Goal: Use online tool/utility: Utilize a website feature to perform a specific function

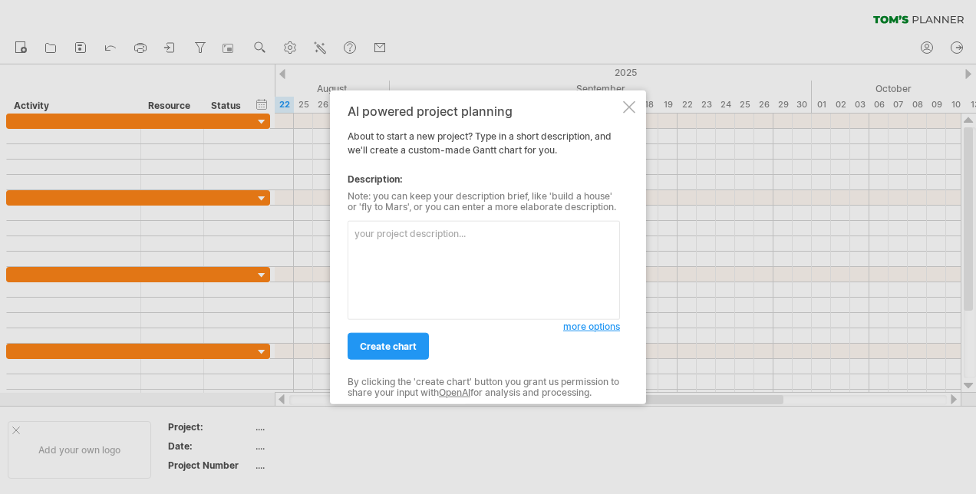
click at [358, 243] on textarea at bounding box center [484, 270] width 272 height 99
click at [384, 241] on textarea at bounding box center [484, 270] width 272 height 99
type textarea "SCS上所有AP的版本歷程"
click at [382, 350] on span "create chart" at bounding box center [388, 347] width 57 height 12
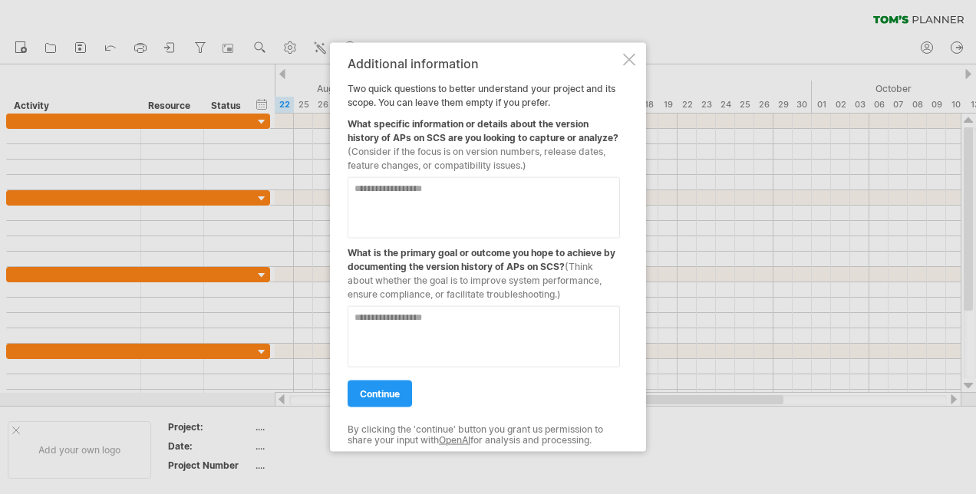
drag, startPoint x: 346, startPoint y: 127, endPoint x: 371, endPoint y: 140, distance: 28.8
click at [371, 140] on div "Additional information Two quick questions to better understand your project an…" at bounding box center [488, 247] width 316 height 409
click at [480, 196] on textarea at bounding box center [484, 207] width 272 height 61
drag, startPoint x: 457, startPoint y: 141, endPoint x: 438, endPoint y: 144, distance: 19.3
click at [457, 141] on div "What specific information or details about the version history of APs on SCS ar…" at bounding box center [484, 141] width 272 height 63
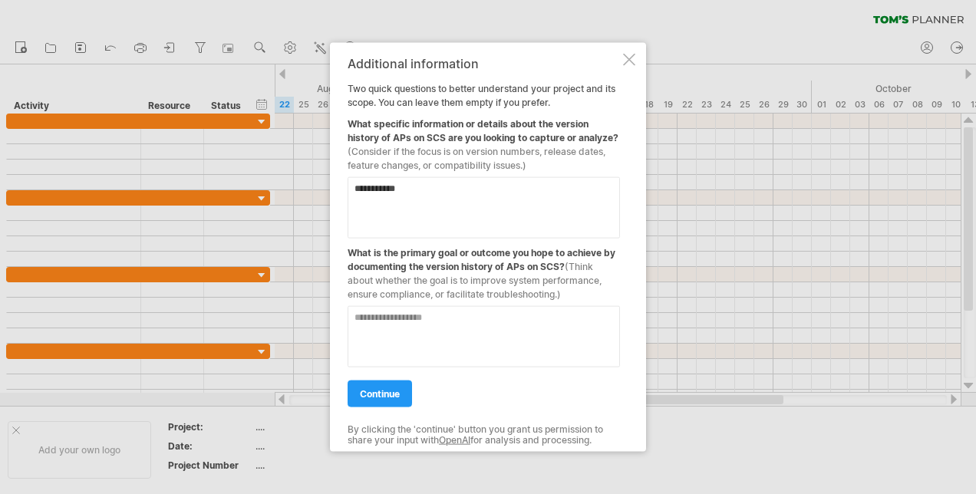
click at [352, 190] on textarea "**********" at bounding box center [484, 207] width 272 height 61
click at [445, 194] on textarea "**********" at bounding box center [484, 207] width 272 height 61
paste textarea "**********"
type textarea "**********"
drag, startPoint x: 529, startPoint y: 50, endPoint x: 377, endPoint y: 17, distance: 155.5
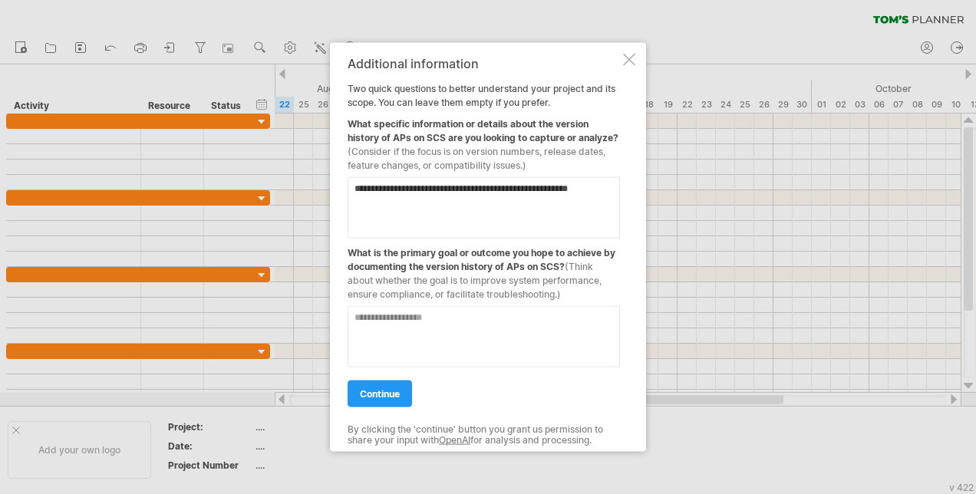
click at [377, 17] on div "Trying to reach [DOMAIN_NAME] . Connected again... 0% clear filter new" at bounding box center [488, 247] width 976 height 494
drag, startPoint x: 511, startPoint y: 64, endPoint x: 343, endPoint y: 35, distance: 170.6
click at [343, 35] on div "Trying to reach [DOMAIN_NAME] . Connected again... 0% clear filter new" at bounding box center [488, 247] width 976 height 494
click at [104, 397] on div at bounding box center [488, 247] width 976 height 494
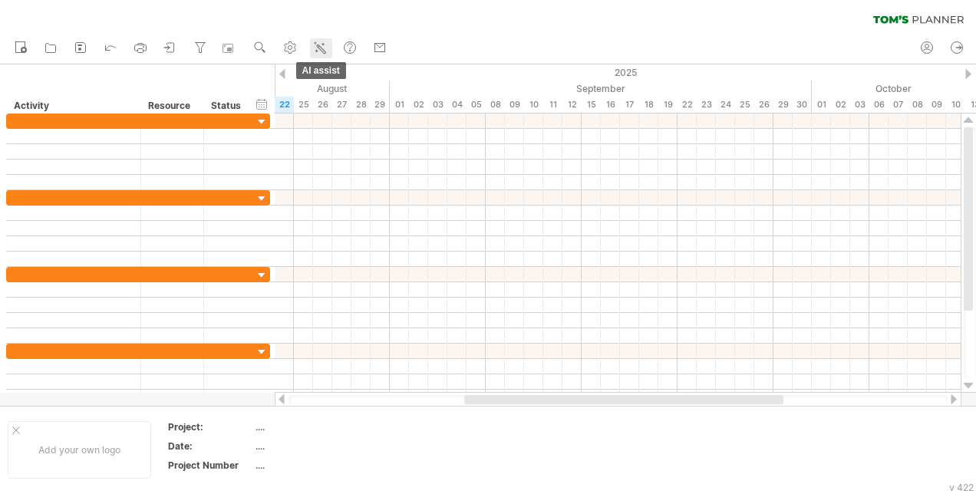
click at [328, 49] on icon at bounding box center [319, 47] width 15 height 15
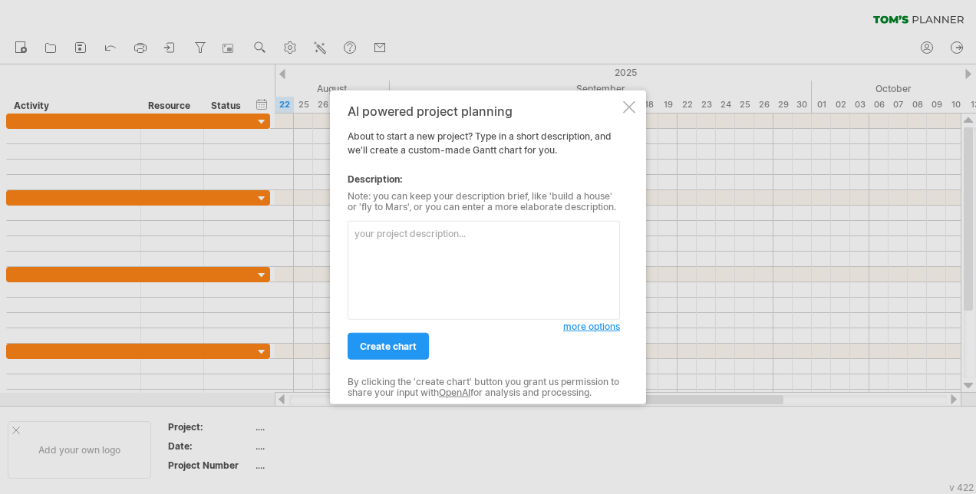
click at [903, 222] on div at bounding box center [488, 247] width 976 height 494
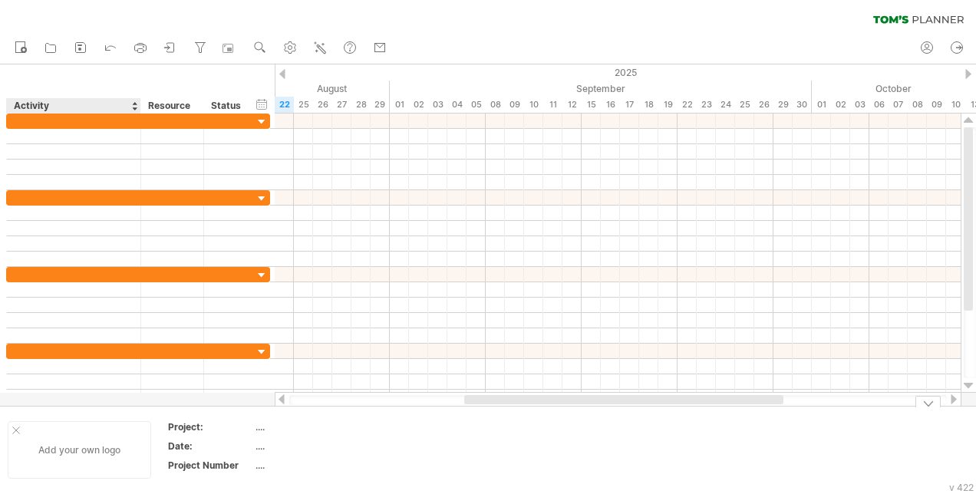
click at [109, 454] on div "Add your own logo" at bounding box center [80, 450] width 144 height 58
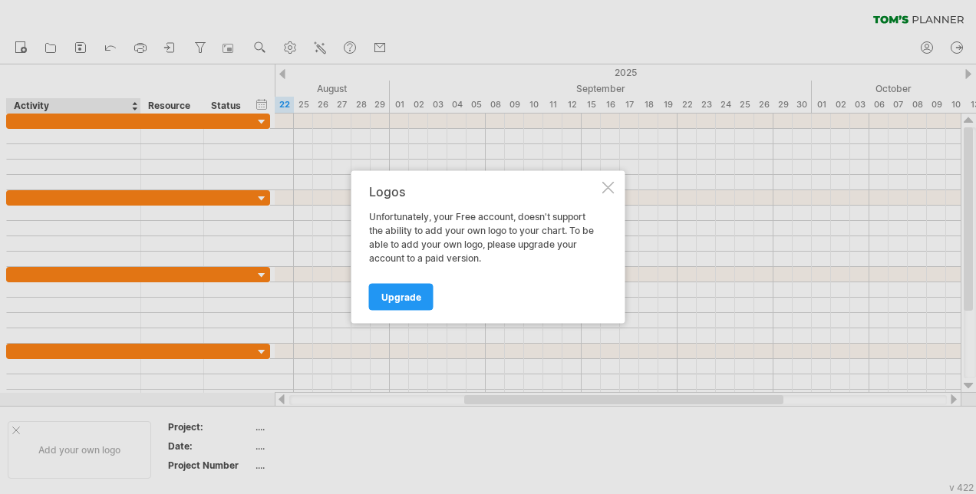
click at [206, 470] on div at bounding box center [488, 247] width 976 height 494
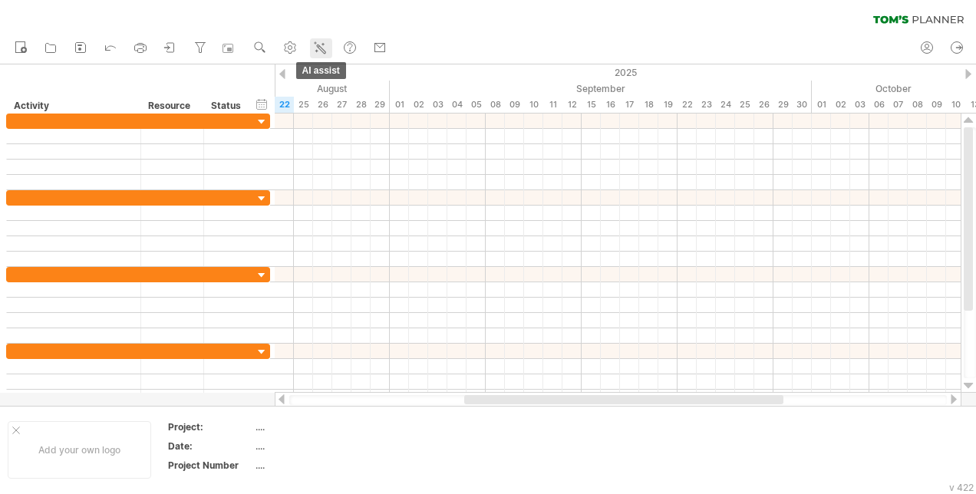
click at [322, 48] on icon at bounding box center [321, 49] width 8 height 8
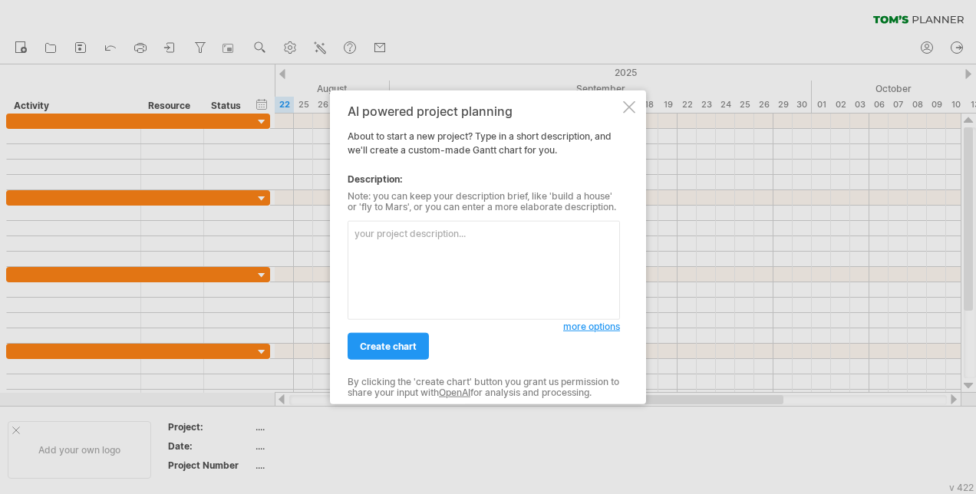
click at [445, 233] on textarea at bounding box center [484, 270] width 272 height 99
click at [522, 224] on textarea "APs driver version con" at bounding box center [484, 270] width 272 height 99
paste textarea "statistics"
type textarea "APs driver version statistics"
click at [399, 350] on span "create chart" at bounding box center [388, 347] width 57 height 12
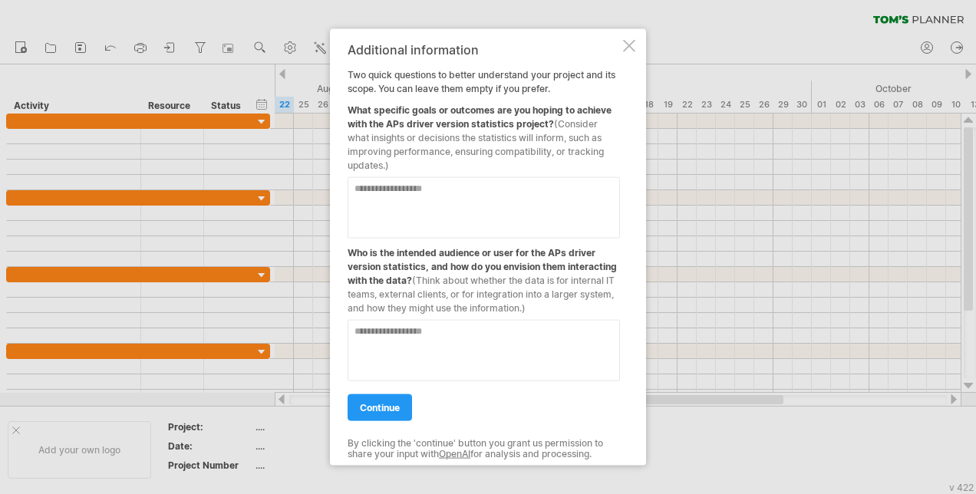
click at [420, 195] on textarea at bounding box center [484, 207] width 272 height 61
type textarea "*"
type textarea "**********"
click at [429, 333] on textarea at bounding box center [484, 350] width 272 height 61
paste textarea "**********"
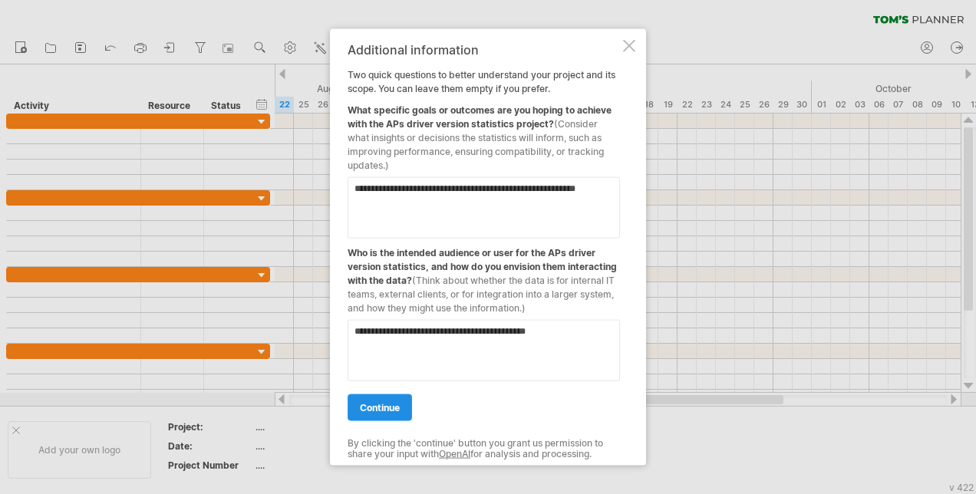
type textarea "**********"
click at [371, 411] on link "continue" at bounding box center [380, 407] width 64 height 27
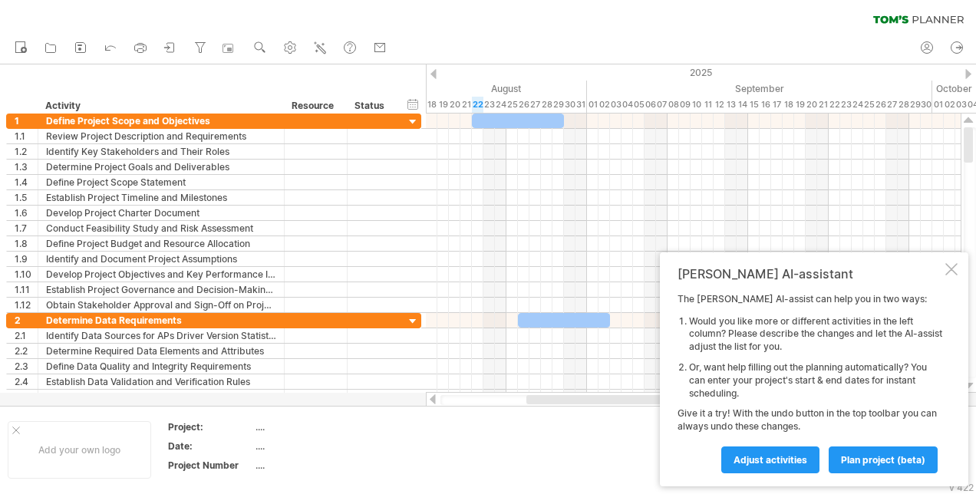
drag, startPoint x: 559, startPoint y: 401, endPoint x: 548, endPoint y: 401, distance: 11.5
click at [548, 401] on div at bounding box center [596, 399] width 140 height 9
drag, startPoint x: 531, startPoint y: 401, endPoint x: 519, endPoint y: 400, distance: 12.3
click at [519, 400] on div at bounding box center [694, 400] width 507 height 10
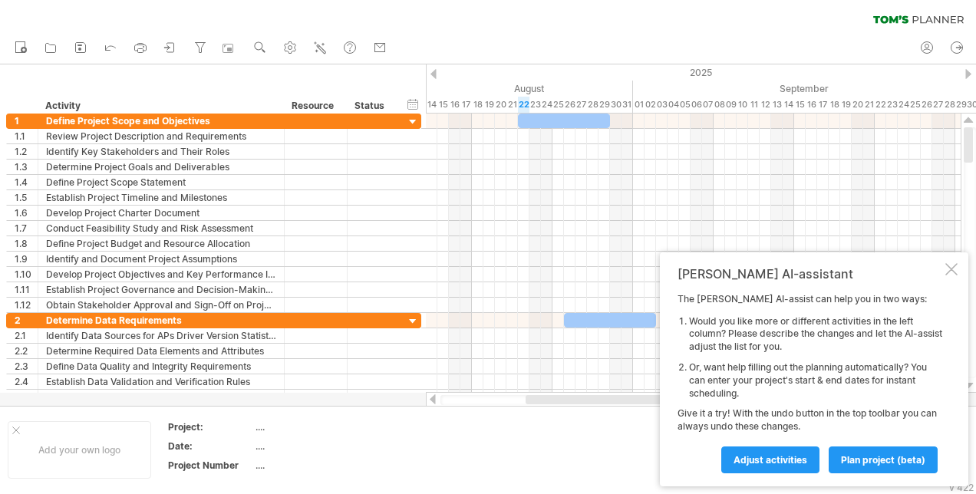
drag, startPoint x: 542, startPoint y: 399, endPoint x: 531, endPoint y: 394, distance: 12.0
click at [531, 394] on div at bounding box center [694, 399] width 536 height 15
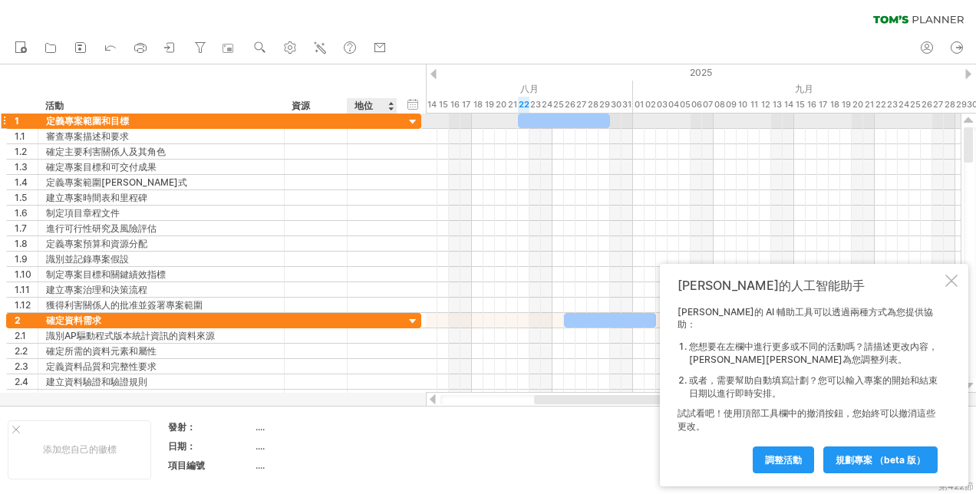
click at [408, 124] on div at bounding box center [413, 122] width 15 height 15
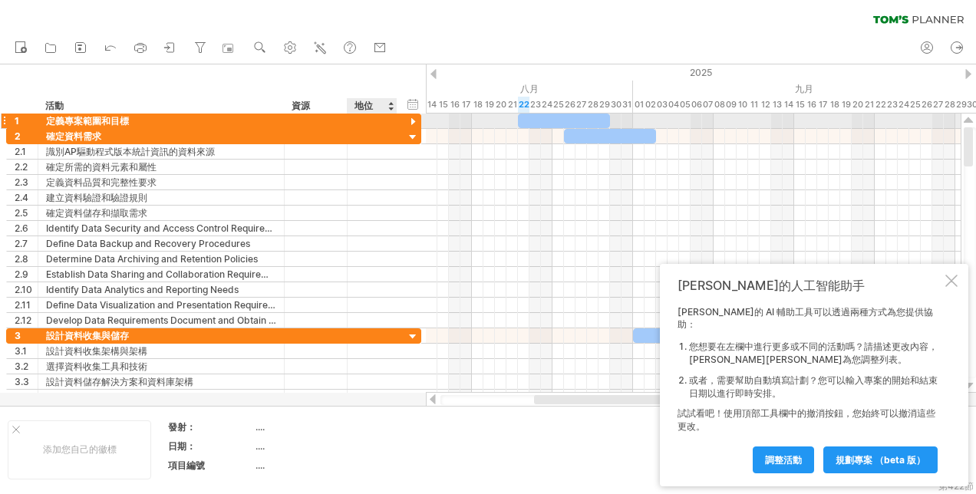
click at [408, 124] on div at bounding box center [413, 122] width 15 height 15
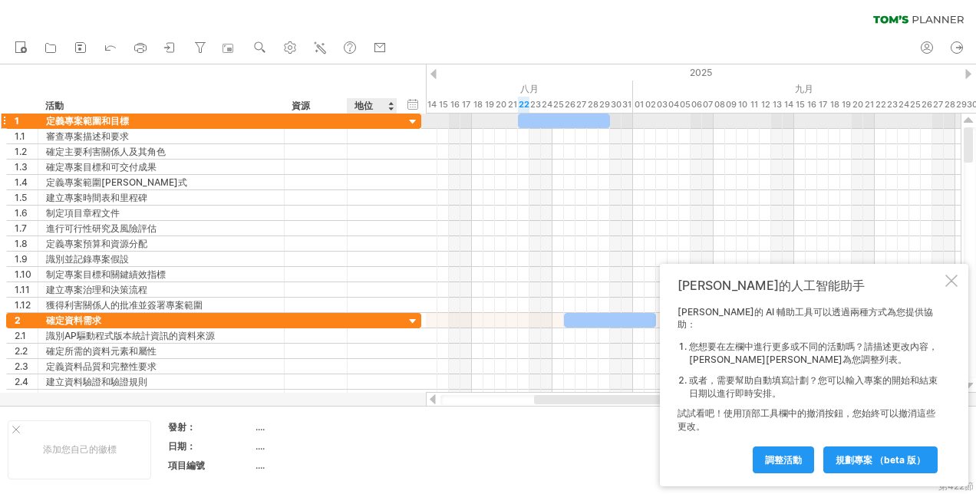
click at [408, 125] on div at bounding box center [413, 122] width 15 height 15
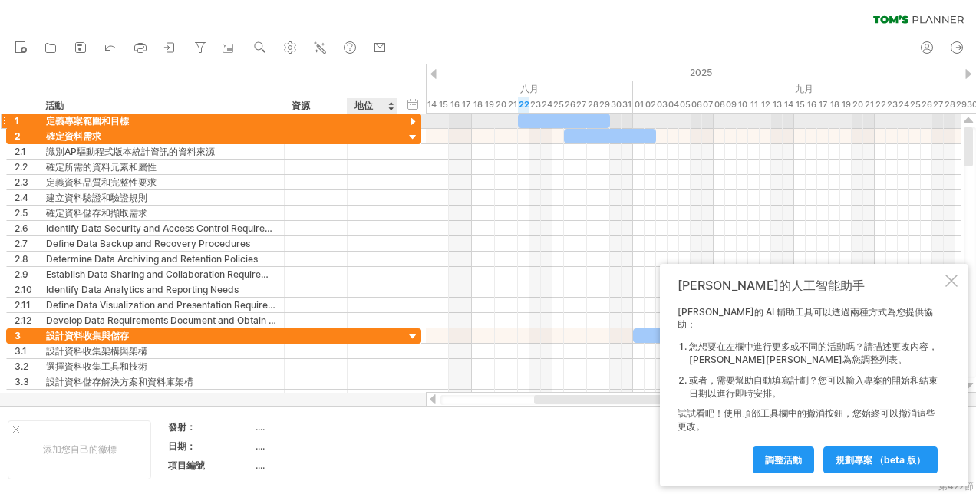
click at [408, 125] on div at bounding box center [413, 122] width 15 height 15
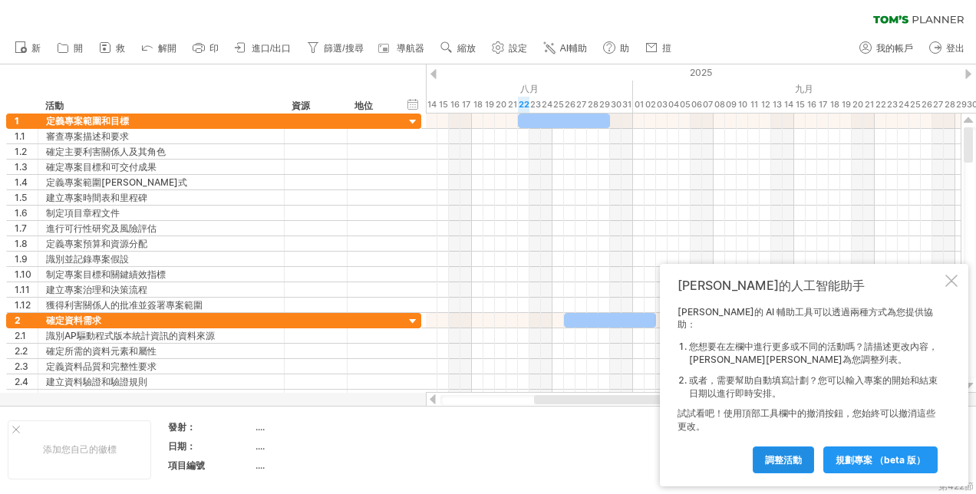
click at [786, 454] on link "調整活動" at bounding box center [783, 460] width 61 height 27
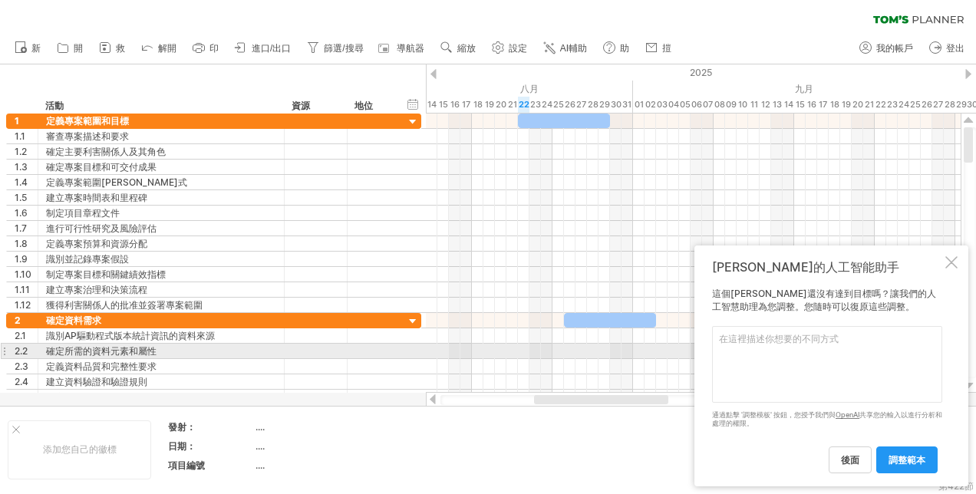
click at [768, 347] on textarea at bounding box center [827, 364] width 230 height 77
click at [765, 347] on textarea at bounding box center [827, 364] width 230 height 77
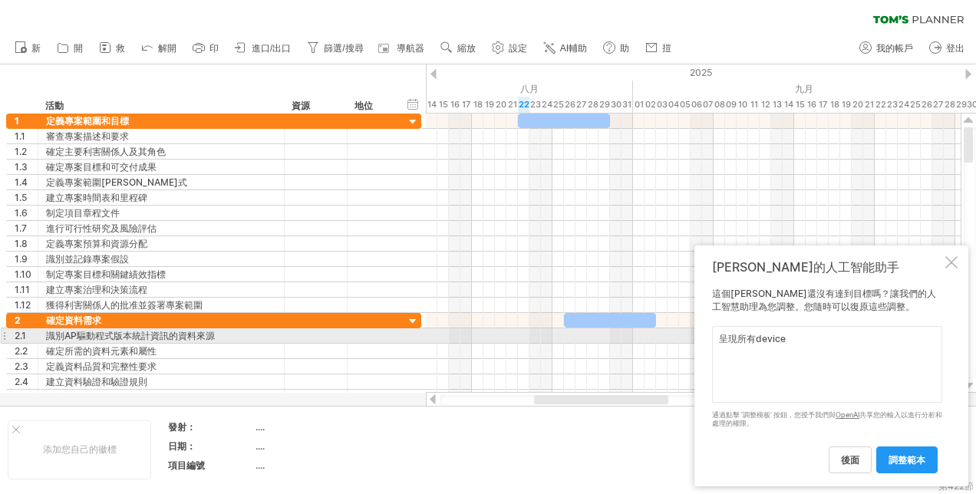
click at [755, 341] on textarea "呈現所有device" at bounding box center [827, 364] width 230 height 77
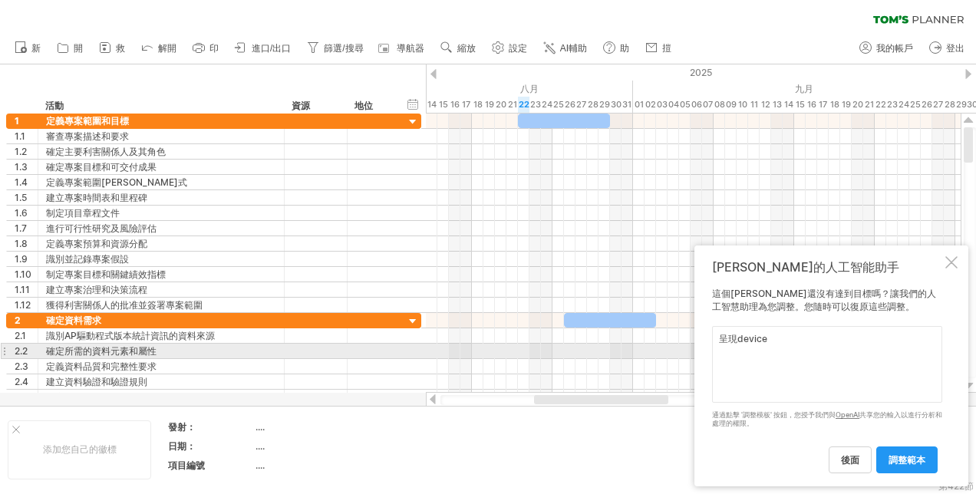
click at [783, 345] on textarea "呈現device" at bounding box center [827, 364] width 230 height 77
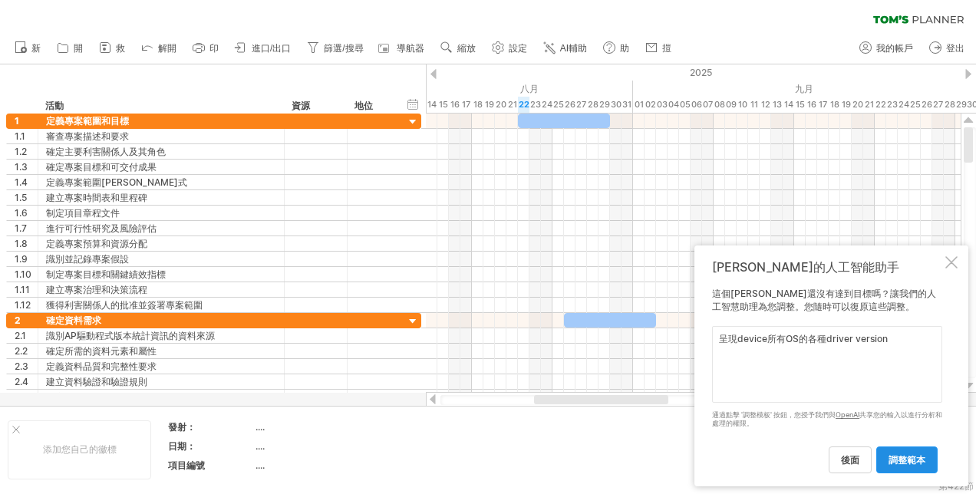
type textarea "呈現device所有OS的各種driver version"
click at [916, 456] on span "調整範本" at bounding box center [907, 460] width 37 height 12
